Goal: Task Accomplishment & Management: Manage account settings

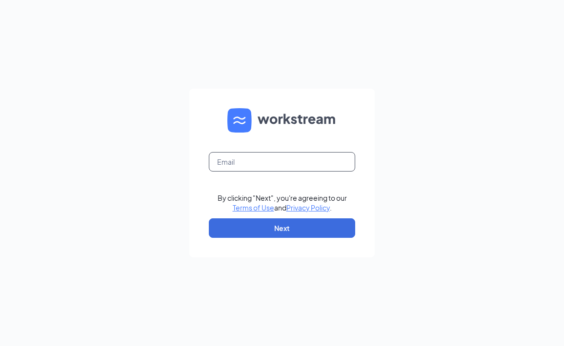
click at [314, 163] on input "text" at bounding box center [282, 162] width 146 height 20
type input "[EMAIL_ADDRESS][DEMOGRAPHIC_DATA][DOMAIN_NAME]"
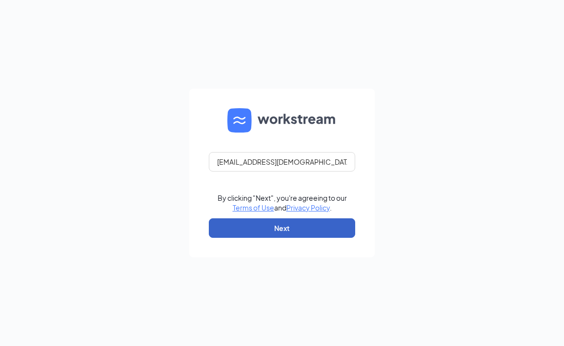
click at [279, 224] on button "Next" at bounding box center [282, 228] width 146 height 20
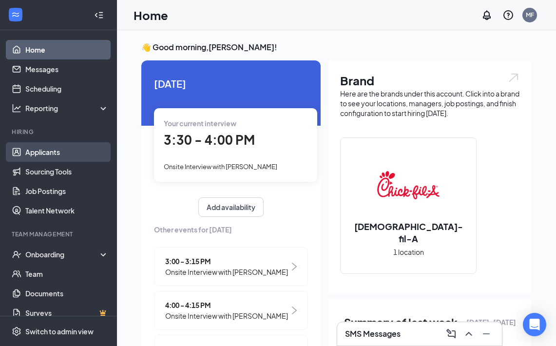
click at [52, 148] on link "Applicants" at bounding box center [66, 152] width 83 height 20
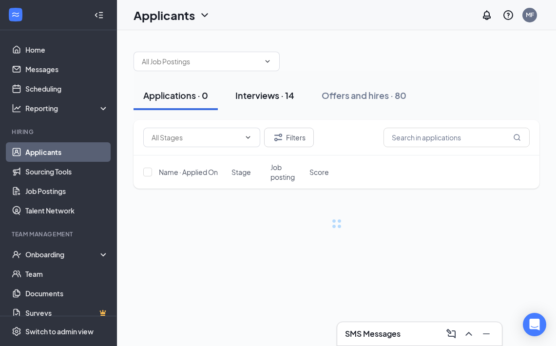
click at [278, 99] on div "Interviews · 14" at bounding box center [265, 95] width 59 height 12
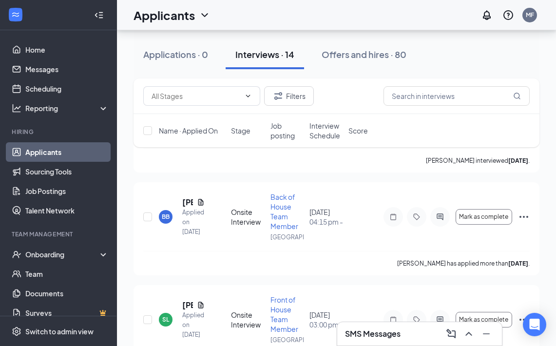
scroll to position [1411, 0]
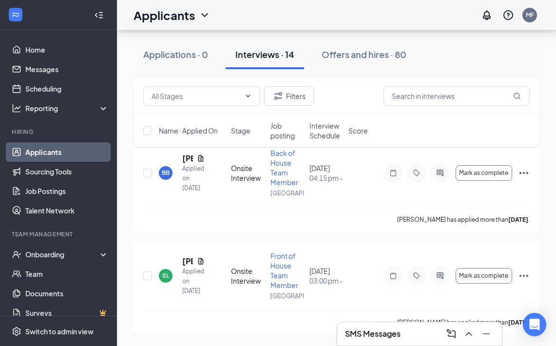
click at [394, 339] on h3 "SMS Messages" at bounding box center [373, 334] width 56 height 11
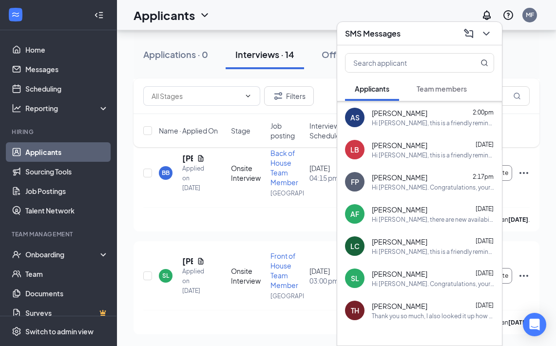
scroll to position [30, 0]
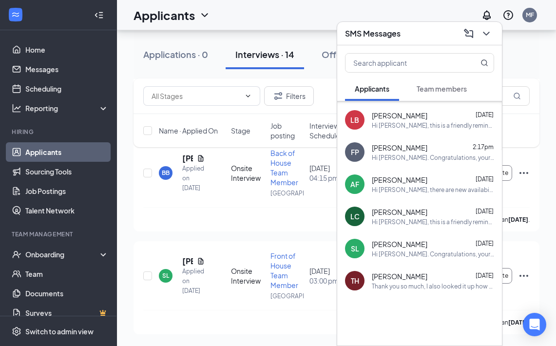
click at [262, 150] on div "Filters Name · Applied On Stage Job posting Interview Schedule Score" at bounding box center [337, 118] width 406 height 79
click at [227, 20] on div "Applicants MF" at bounding box center [336, 15] width 439 height 30
click at [494, 32] on div "SMS Messages" at bounding box center [419, 33] width 165 height 23
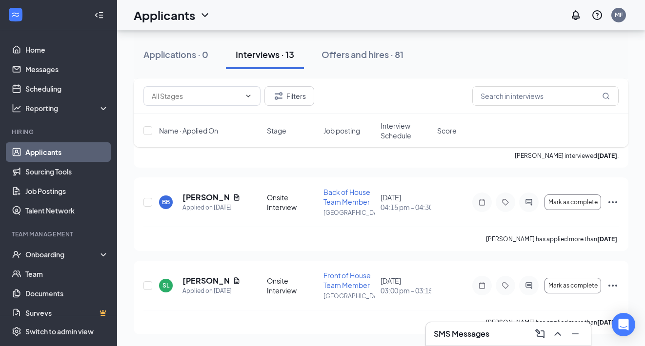
scroll to position [940, 0]
